Goal: Complete application form: Complete application form

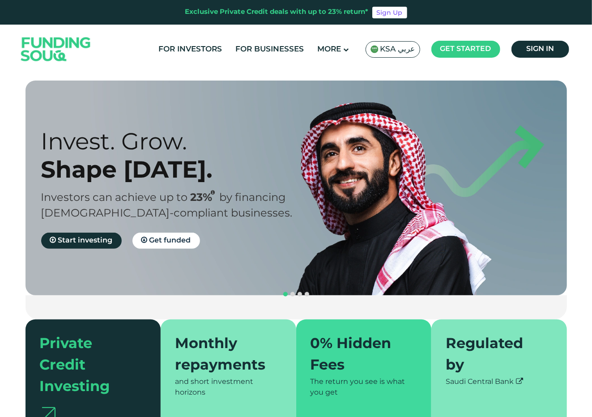
click at [405, 47] on span "KSA عربي" at bounding box center [397, 49] width 35 height 10
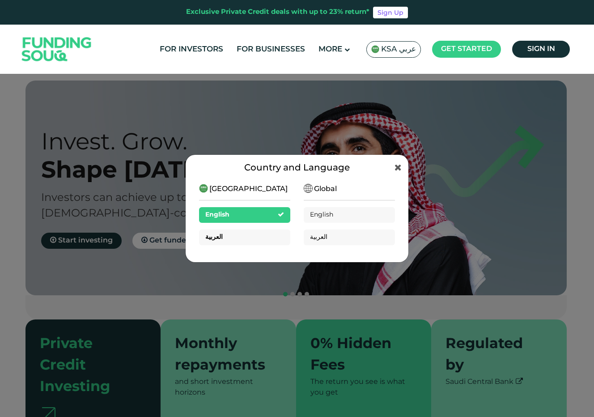
click at [249, 239] on div "العربية" at bounding box center [244, 238] width 91 height 16
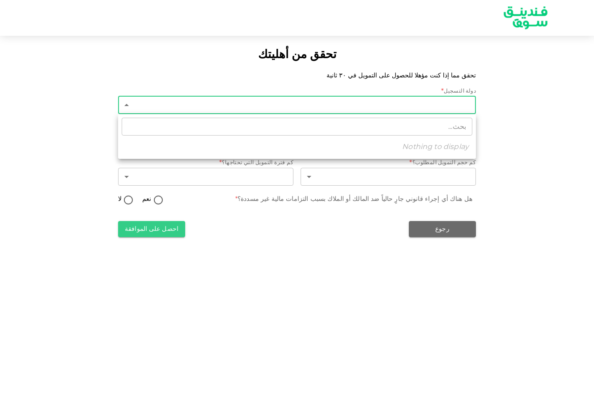
click at [395, 102] on body "تحقق من أهليتك تحقق مما إذا كنت مؤهلا للحصول على التمويل في ٣٠ ثانية دولة التسج…" at bounding box center [297, 208] width 594 height 417
type input "2"
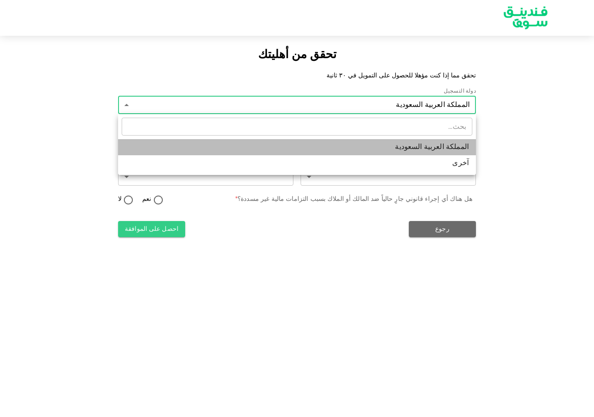
click at [427, 146] on li "المملكة العربية السعودية" at bounding box center [297, 147] width 358 height 16
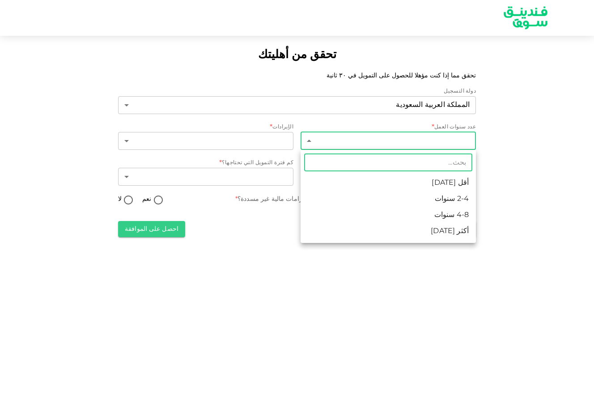
click at [452, 139] on body "تحقق من أهليتك تحقق مما إذا كنت مؤهلا للحصول على التمويل في ٣٠ ثانية دولة التسج…" at bounding box center [297, 208] width 594 height 417
click at [464, 185] on li "أقل من 2 سنة" at bounding box center [388, 183] width 175 height 16
type input "1"
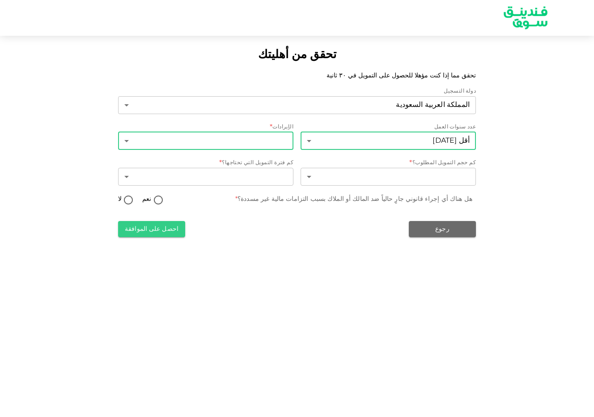
click at [273, 134] on body "تحقق من أهليتك تحقق مما إذا كنت مؤهلا للحصول على التمويل في ٣٠ ثانية دولة التسج…" at bounding box center [297, 208] width 594 height 417
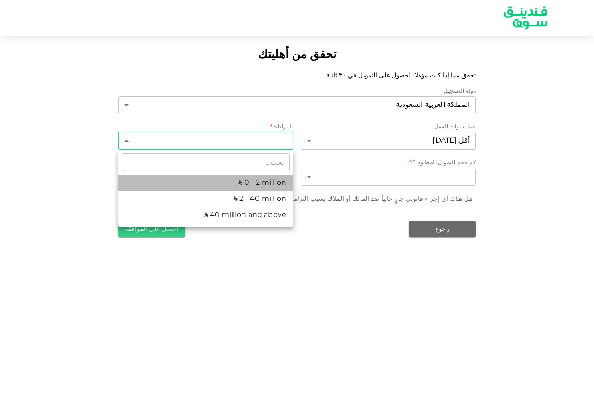
click at [274, 181] on li "ʢ 0 - 2 million" at bounding box center [205, 183] width 175 height 16
type input "1"
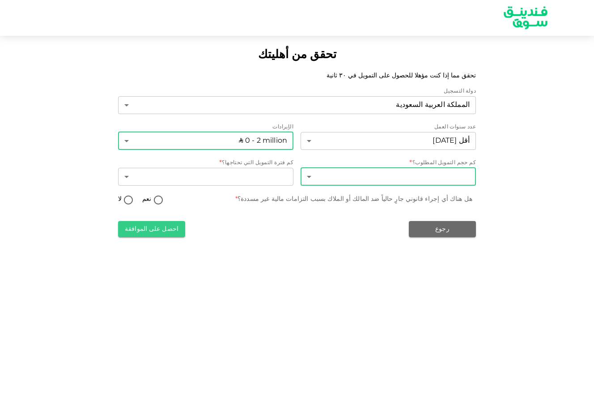
click at [375, 174] on body "تحقق من أهليتك تحقق مما إذا كنت مؤهلا للحصول على التمويل في ٣٠ ثانية دولة التسج…" at bounding box center [297, 208] width 594 height 417
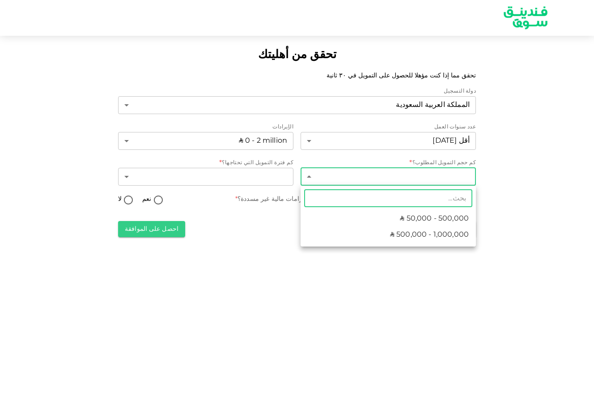
click at [437, 222] on span "ʢ 50,000 - 500,000" at bounding box center [434, 218] width 69 height 11
type input "1"
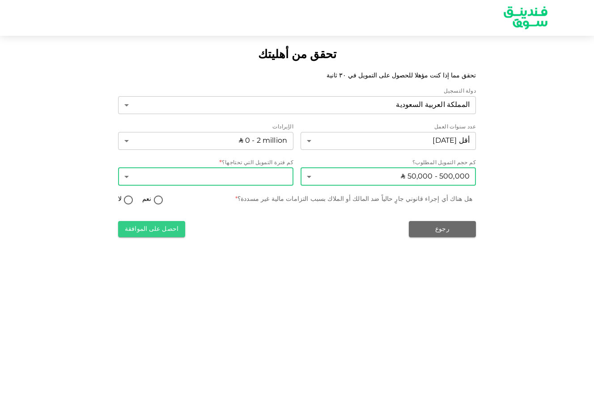
click at [274, 171] on body "تحقق من أهليتك تحقق مما إذا كنت مؤهلا للحصول على التمويل في ٣٠ ثانية دولة التسج…" at bounding box center [297, 208] width 594 height 417
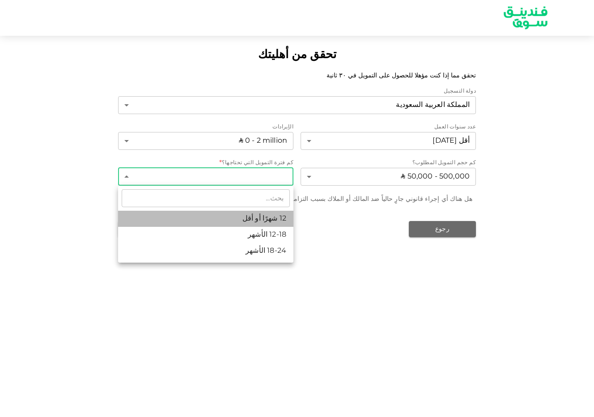
click at [284, 218] on li "12 شهرًا أو أقل" at bounding box center [205, 219] width 175 height 16
type input "1"
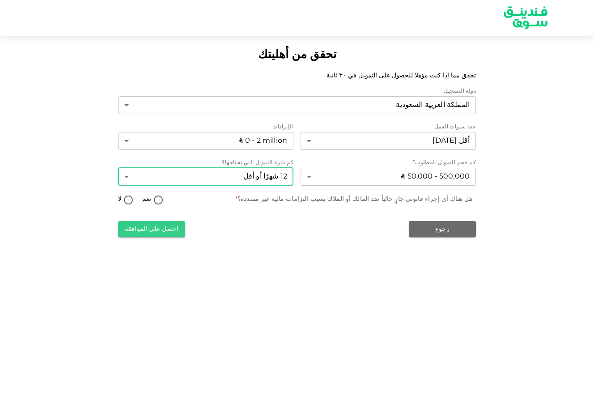
click at [128, 200] on input "لا" at bounding box center [128, 201] width 13 height 12
radio input "true"
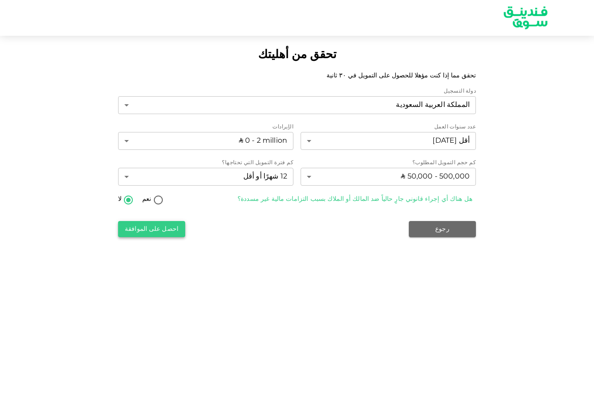
click at [161, 230] on button "احصل على الموافقة" at bounding box center [151, 229] width 67 height 16
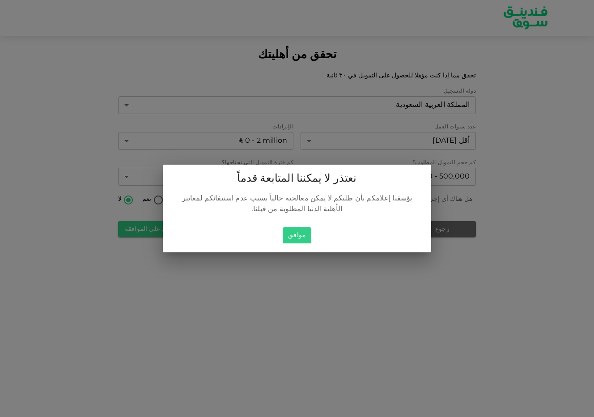
click at [296, 233] on button "موافق" at bounding box center [297, 235] width 29 height 17
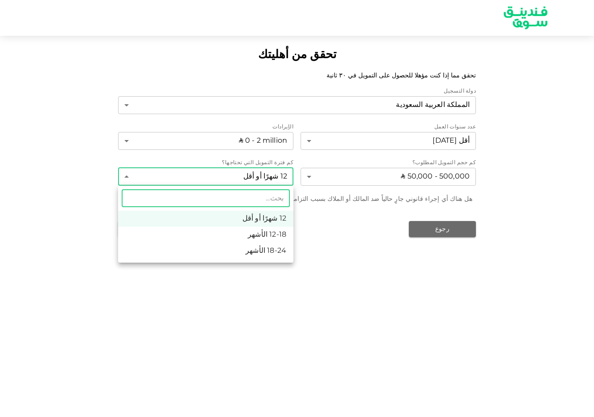
click at [214, 174] on body "تحقق من أهليتك تحقق مما إذا كنت مؤهلا للحصول على التمويل في ٣٠ ثانية دولة التسج…" at bounding box center [297, 208] width 594 height 417
click at [266, 232] on li "12-18 الأشهر" at bounding box center [205, 235] width 175 height 16
type input "2"
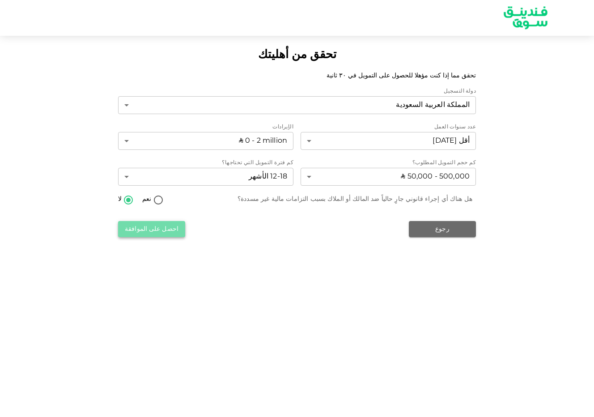
click at [157, 228] on button "احصل على الموافقة" at bounding box center [151, 229] width 67 height 16
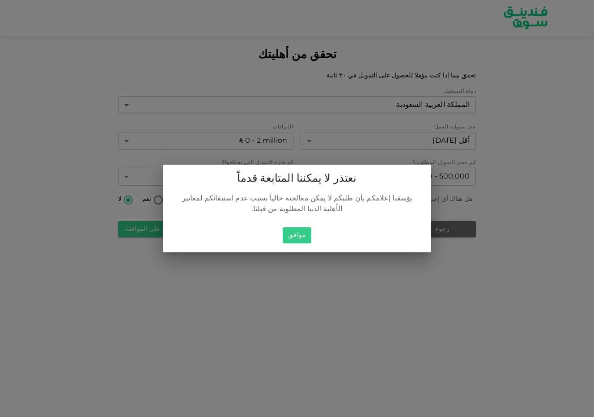
click at [296, 233] on button "موافق" at bounding box center [297, 235] width 29 height 17
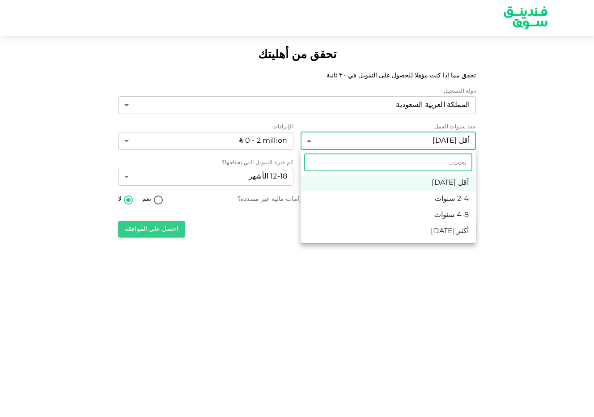
click at [430, 142] on body "تحقق من أهليتك تحقق مما إذا كنت مؤهلا للحصول على التمويل في ٣٠ ثانية دولة التسج…" at bounding box center [297, 208] width 594 height 417
click at [455, 181] on li "أقل من 2 سنة" at bounding box center [388, 183] width 175 height 16
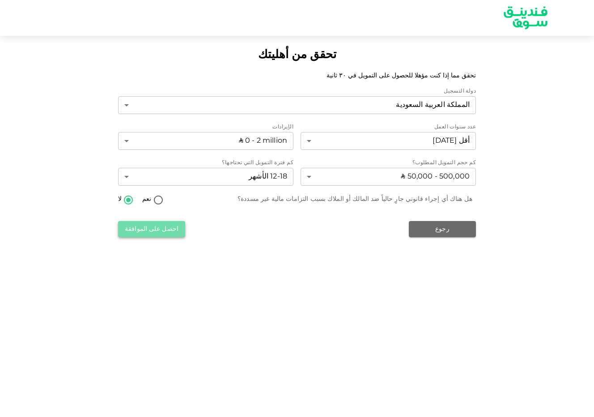
click at [167, 227] on button "احصل على الموافقة" at bounding box center [151, 229] width 67 height 16
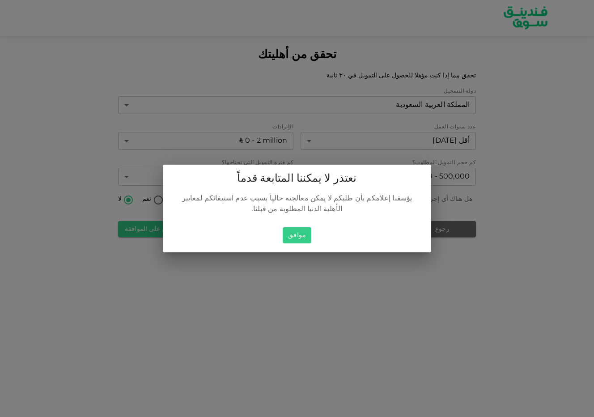
click at [298, 230] on button "موافق" at bounding box center [297, 235] width 29 height 17
